Goal: Information Seeking & Learning: Learn about a topic

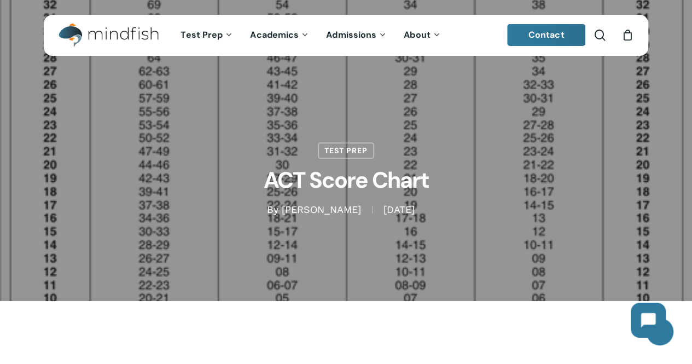
click at [508, 130] on div "Test Prep ACT Score Chart By [PERSON_NAME] [DATE] [DATE] No Comments" at bounding box center [346, 150] width 604 height 131
click at [344, 141] on link "Test Prep" at bounding box center [346, 149] width 56 height 16
